Goal: Task Accomplishment & Management: Use online tool/utility

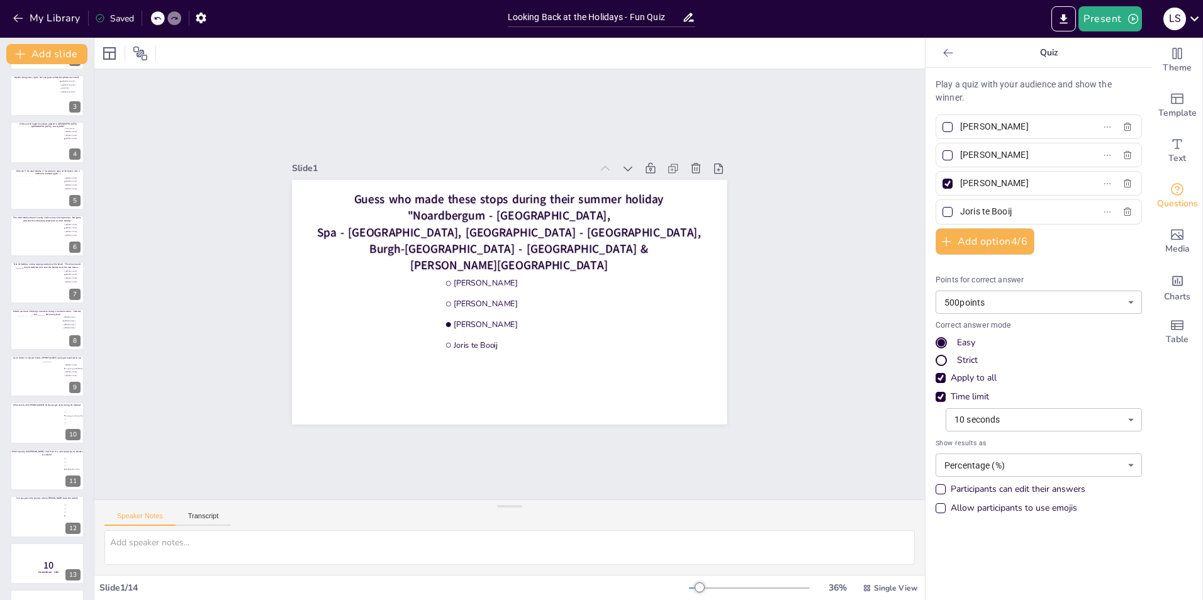
scroll to position [134, 0]
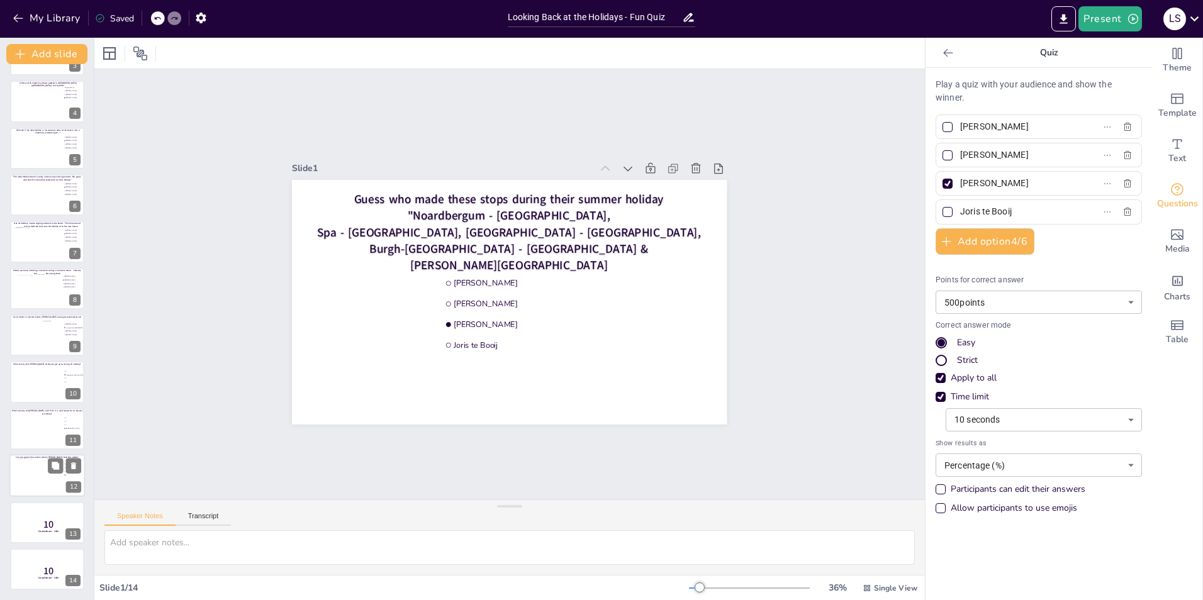
click at [33, 474] on div at bounding box center [47, 476] width 60 height 34
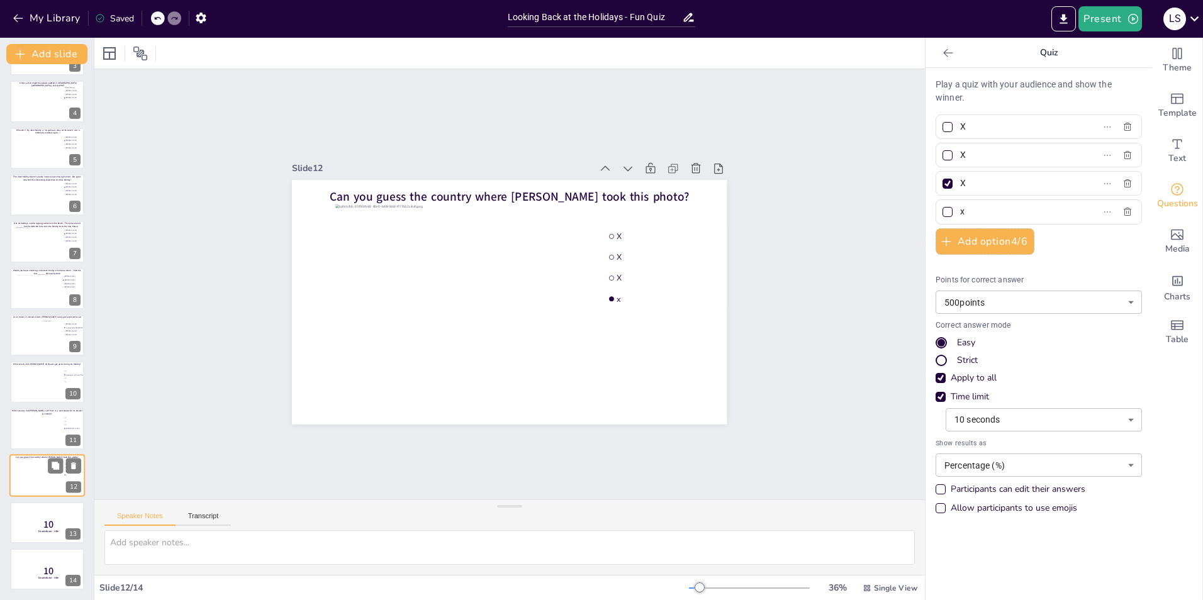
type input "X"
type input "x"
click at [984, 181] on input "X" at bounding box center [1018, 183] width 117 height 18
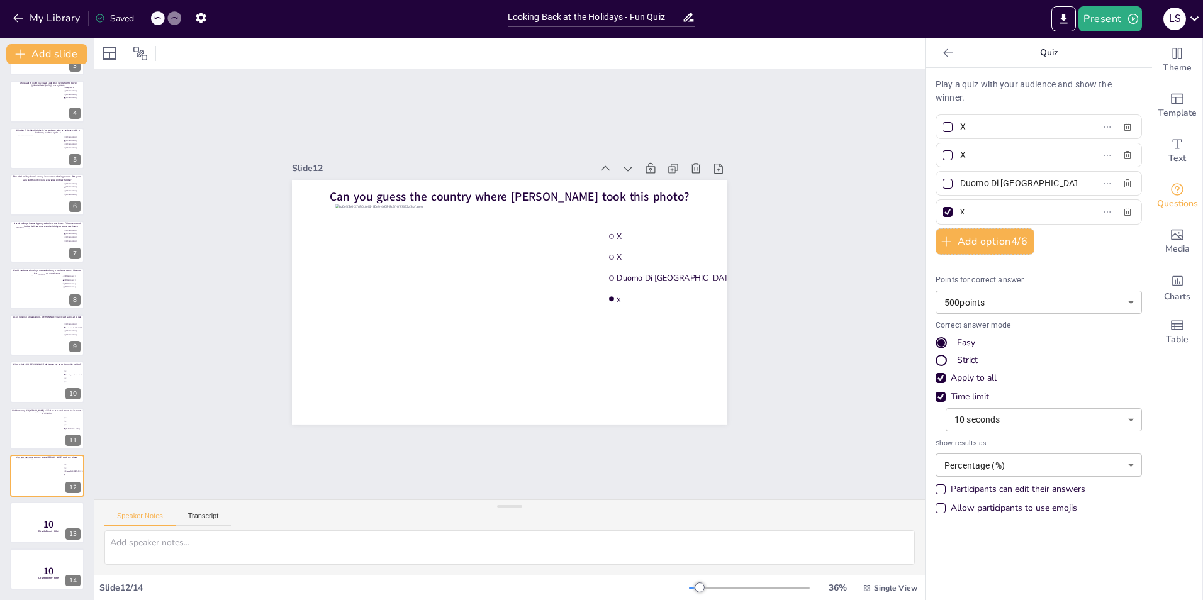
type input "Duomo Di [GEOGRAPHIC_DATA]"
click at [788, 260] on div "Slide 1 Guess who made these stops during their summer holiday "[GEOGRAPHIC_DAT…" at bounding box center [509, 284] width 830 height 430
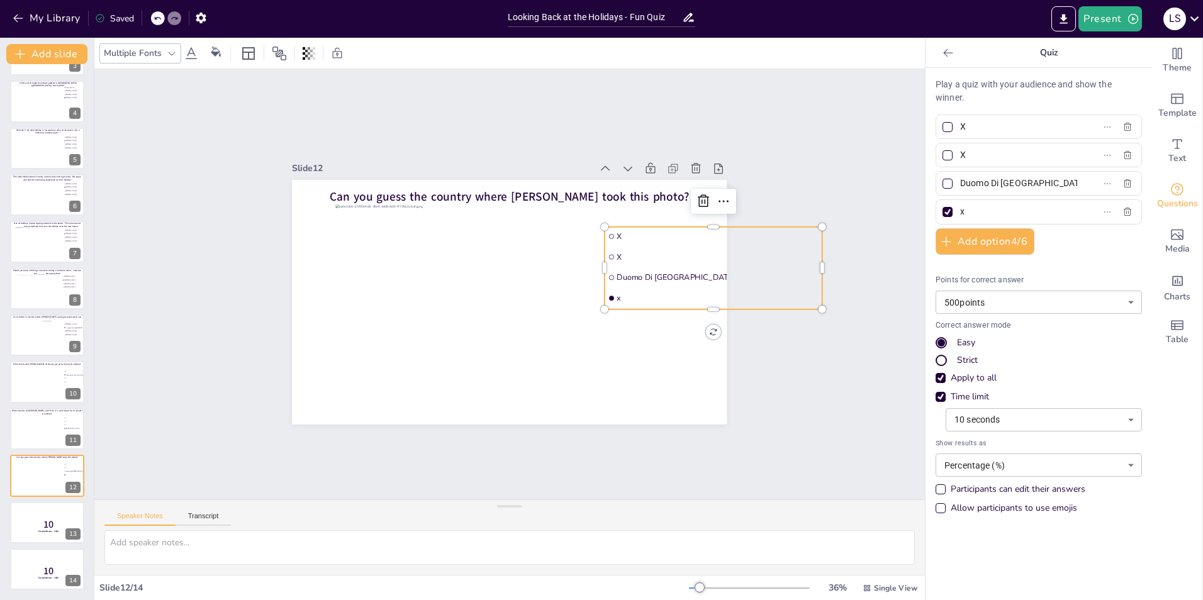
click at [630, 252] on span "X" at bounding box center [717, 257] width 201 height 11
click at [980, 152] on input "X" at bounding box center [1018, 155] width 117 height 18
type input "[GEOGRAPHIC_DATA]"
click at [887, 421] on div "Slide 1 Guess who made these stops during their summer holiday "[GEOGRAPHIC_DAT…" at bounding box center [509, 284] width 830 height 430
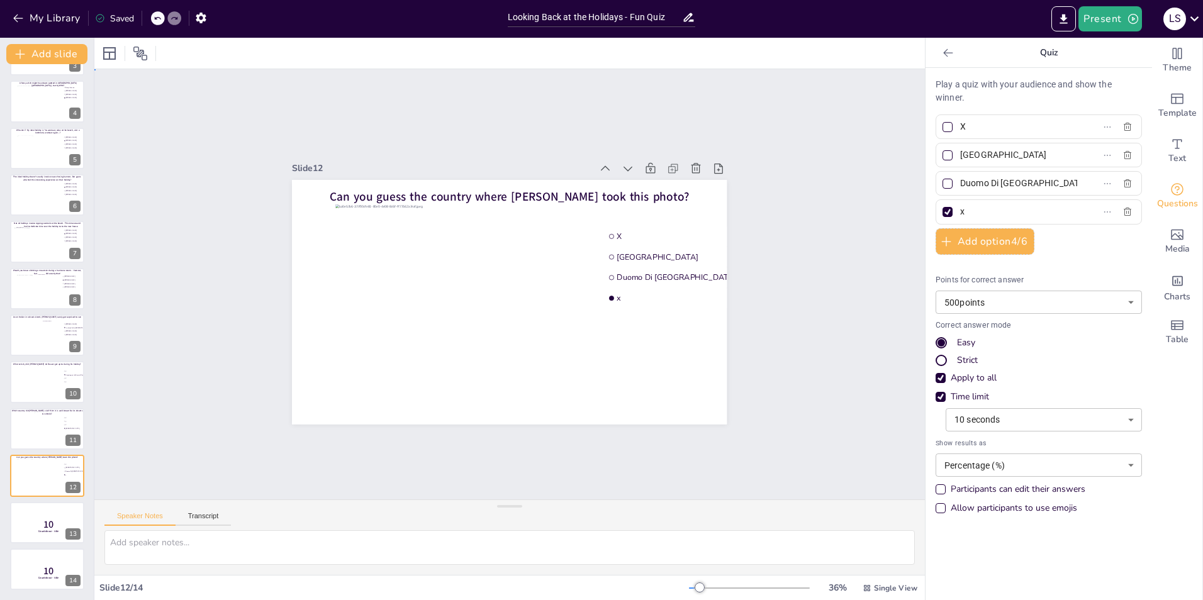
click at [875, 337] on div "Slide 1 Guess who made these stops during their summer holiday "[GEOGRAPHIC_DAT…" at bounding box center [509, 284] width 830 height 430
drag, startPoint x: 1026, startPoint y: 181, endPoint x: 950, endPoint y: 184, distance: 75.5
click at [960, 184] on input "Duomo Di [GEOGRAPHIC_DATA]" at bounding box center [1018, 183] width 117 height 18
type input "[GEOGRAPHIC_DATA]"
drag, startPoint x: 1033, startPoint y: 157, endPoint x: 930, endPoint y: 156, distance: 103.8
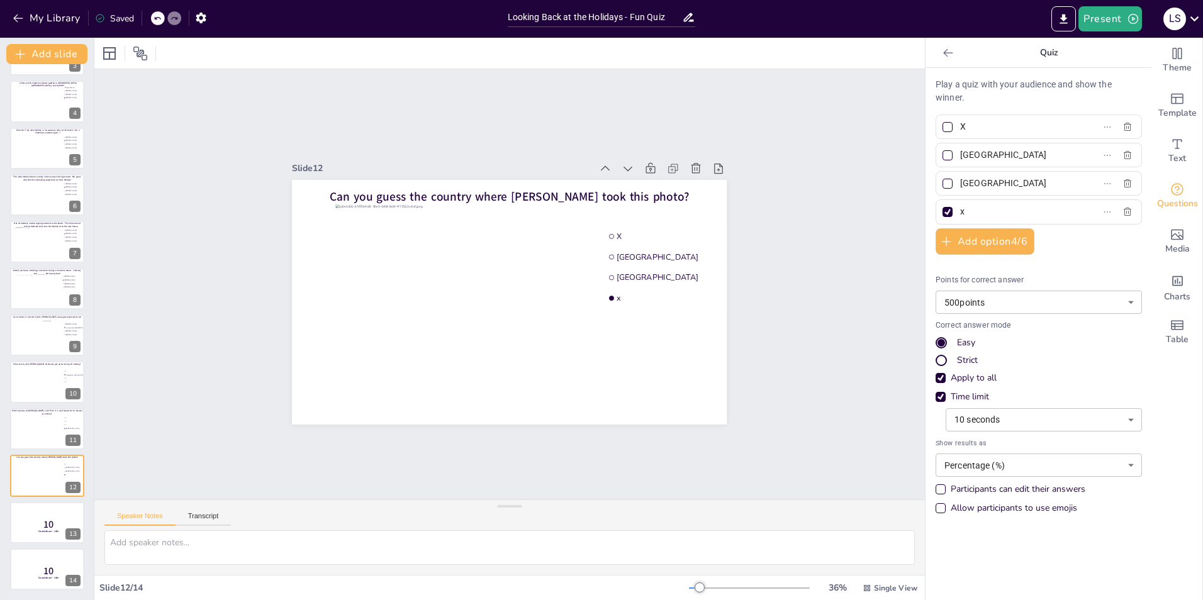
click at [935, 156] on div "[GEOGRAPHIC_DATA]" at bounding box center [1038, 155] width 206 height 25
type input "[US_STATE]"
click at [981, 121] on input "X" at bounding box center [1018, 127] width 117 height 18
